Goal: Find specific page/section: Find specific page/section

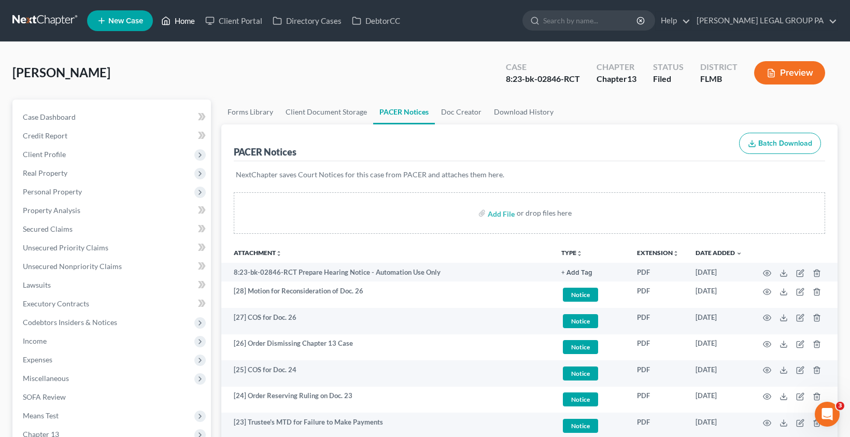
click at [187, 24] on link "Home" at bounding box center [178, 20] width 44 height 19
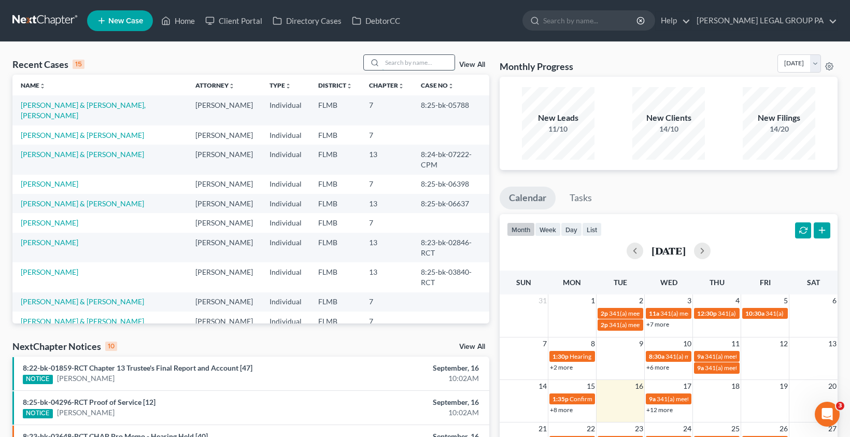
click at [409, 63] on input "search" at bounding box center [418, 62] width 73 height 15
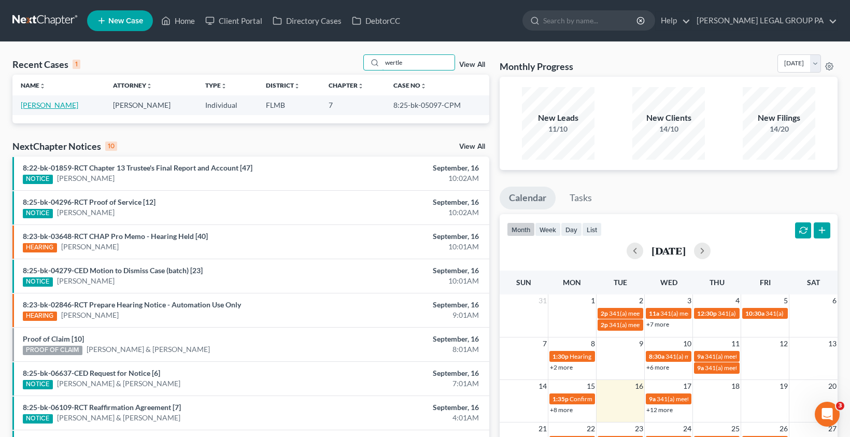
type input "wertle"
click at [59, 105] on link "[PERSON_NAME]" at bounding box center [50, 105] width 58 height 9
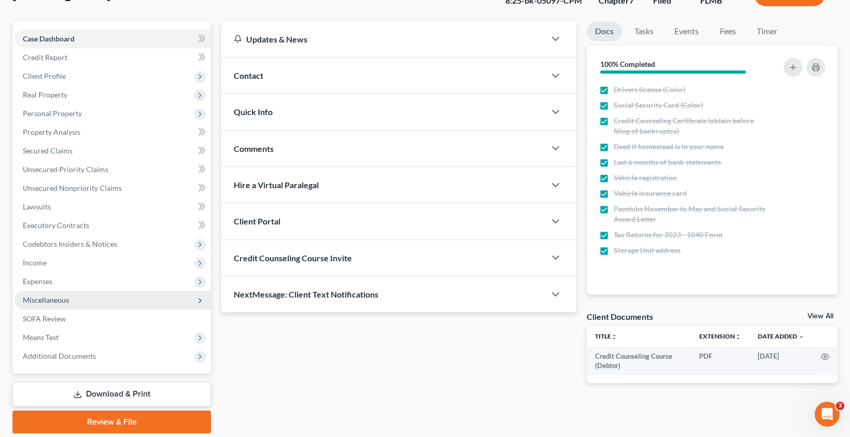
scroll to position [114, 0]
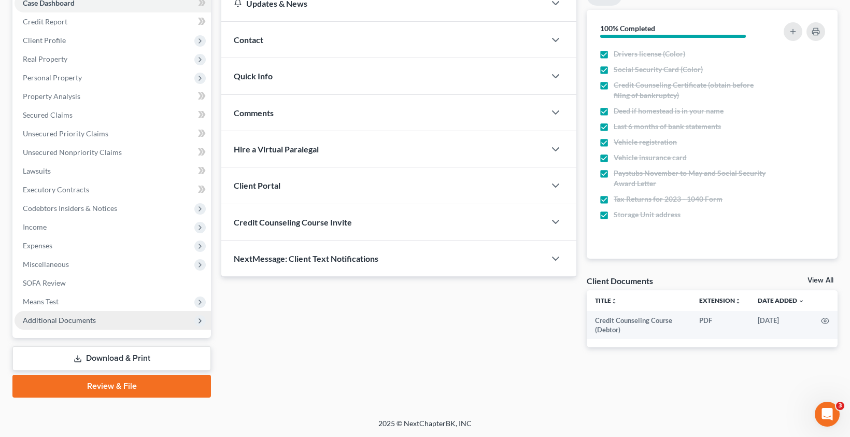
click at [81, 318] on span "Additional Documents" at bounding box center [59, 320] width 73 height 9
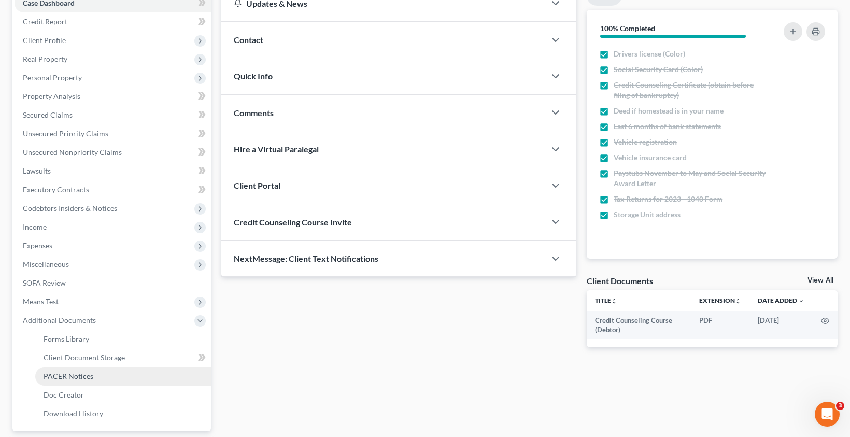
click at [78, 372] on span "PACER Notices" at bounding box center [69, 376] width 50 height 9
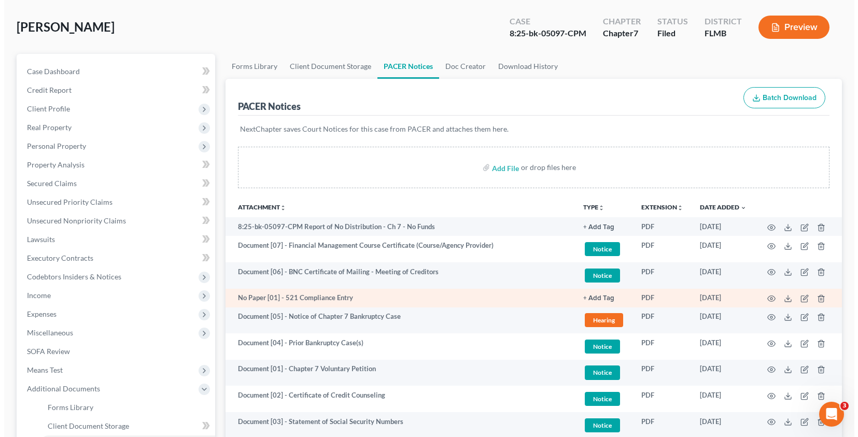
scroll to position [72, 0]
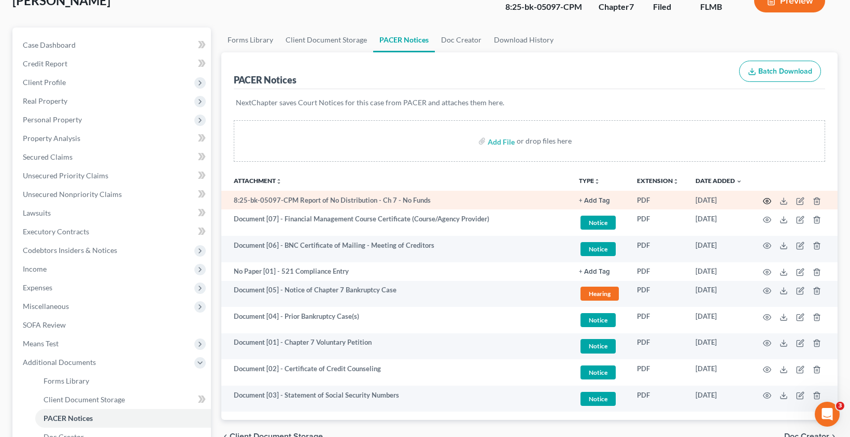
click at [764, 198] on icon "button" at bounding box center [767, 201] width 8 height 6
